Goal: Information Seeking & Learning: Learn about a topic

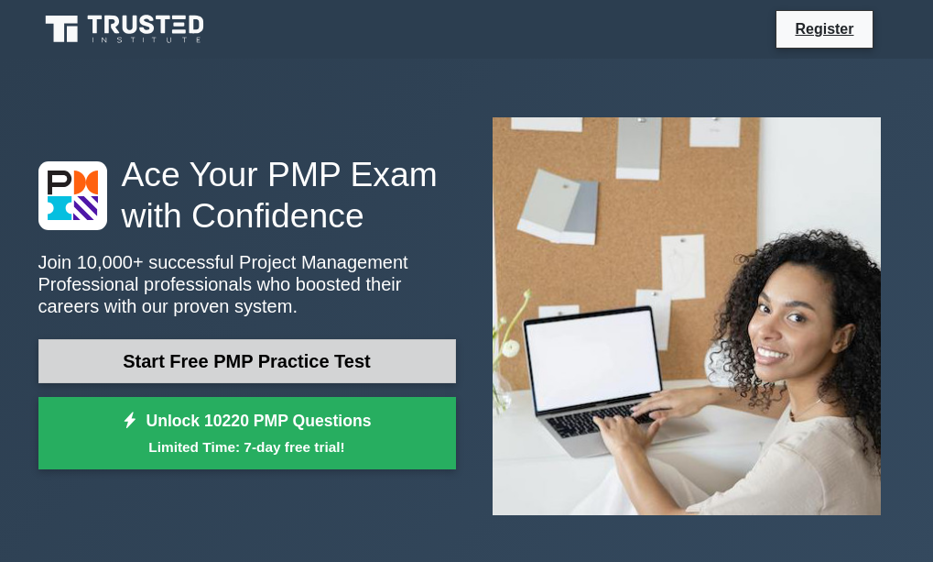
click at [389, 352] on link "Start Free PMP Practice Test" at bounding box center [247, 361] width 418 height 44
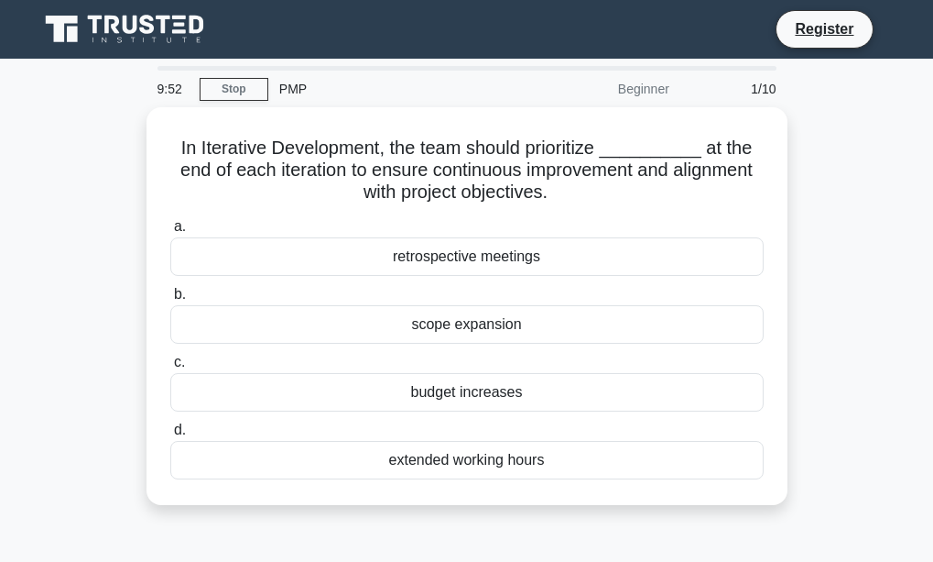
click at [823, 133] on div "In Iterative Development, the team should prioritize __________ at the end of e…" at bounding box center [466, 317] width 879 height 420
click at [255, 93] on link "Stop" at bounding box center [234, 89] width 69 height 23
